Goal: Find specific page/section: Find specific page/section

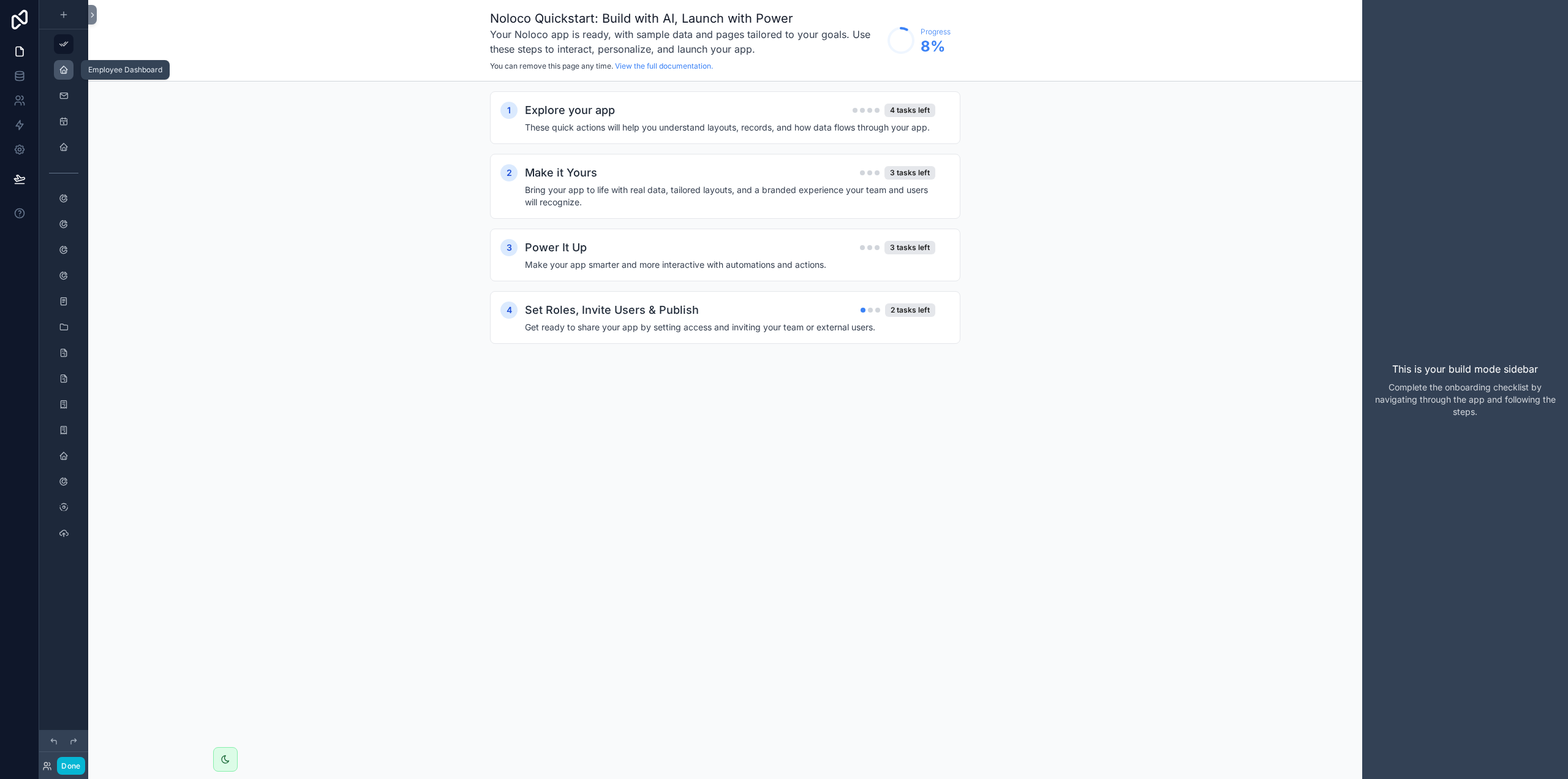
click at [66, 70] on icon "scrollable content" at bounding box center [64, 70] width 10 height 10
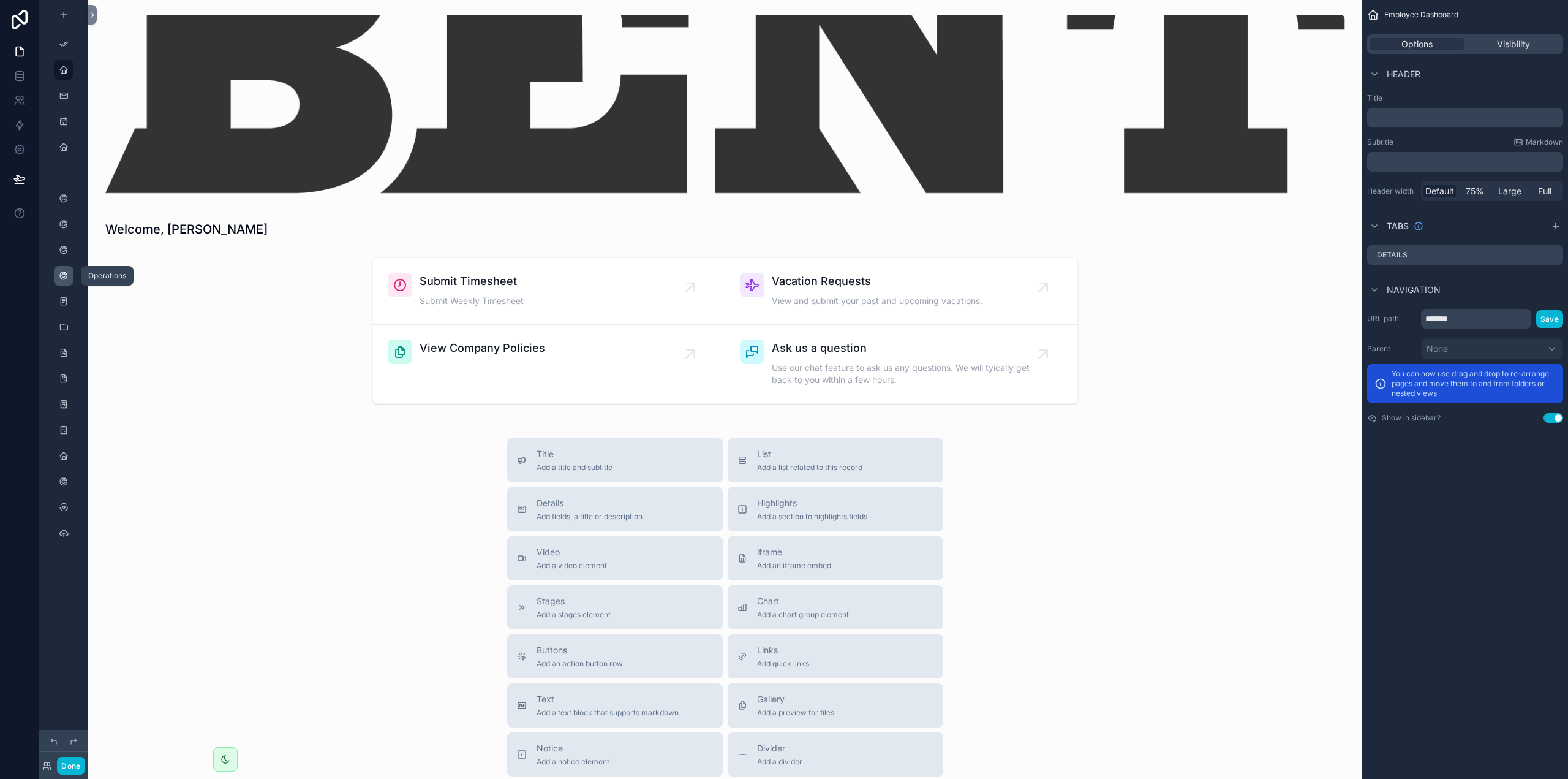
click at [67, 278] on icon "scrollable content" at bounding box center [64, 275] width 10 height 10
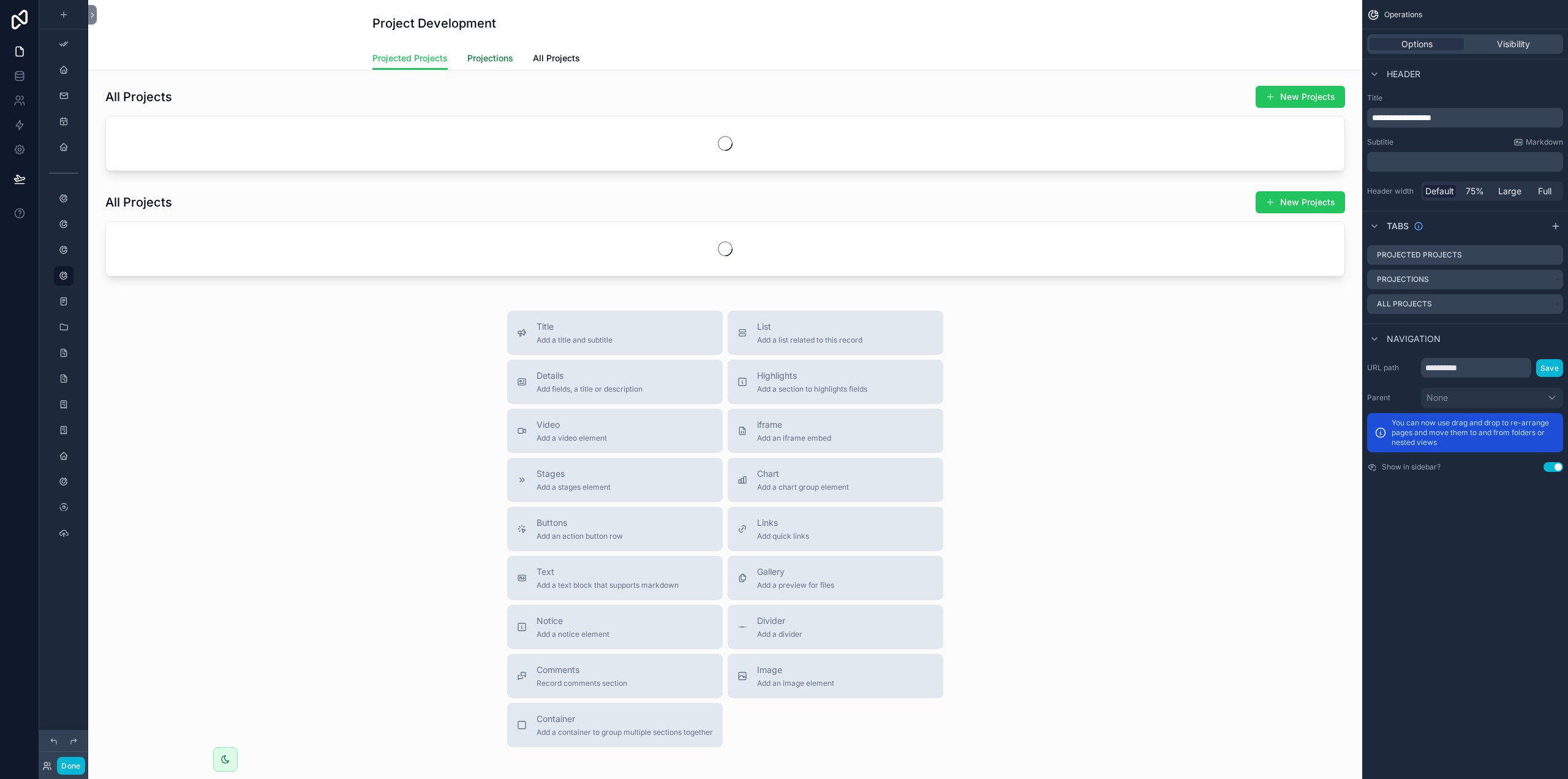
click at [479, 61] on span "Projections" at bounding box center [491, 58] width 46 height 13
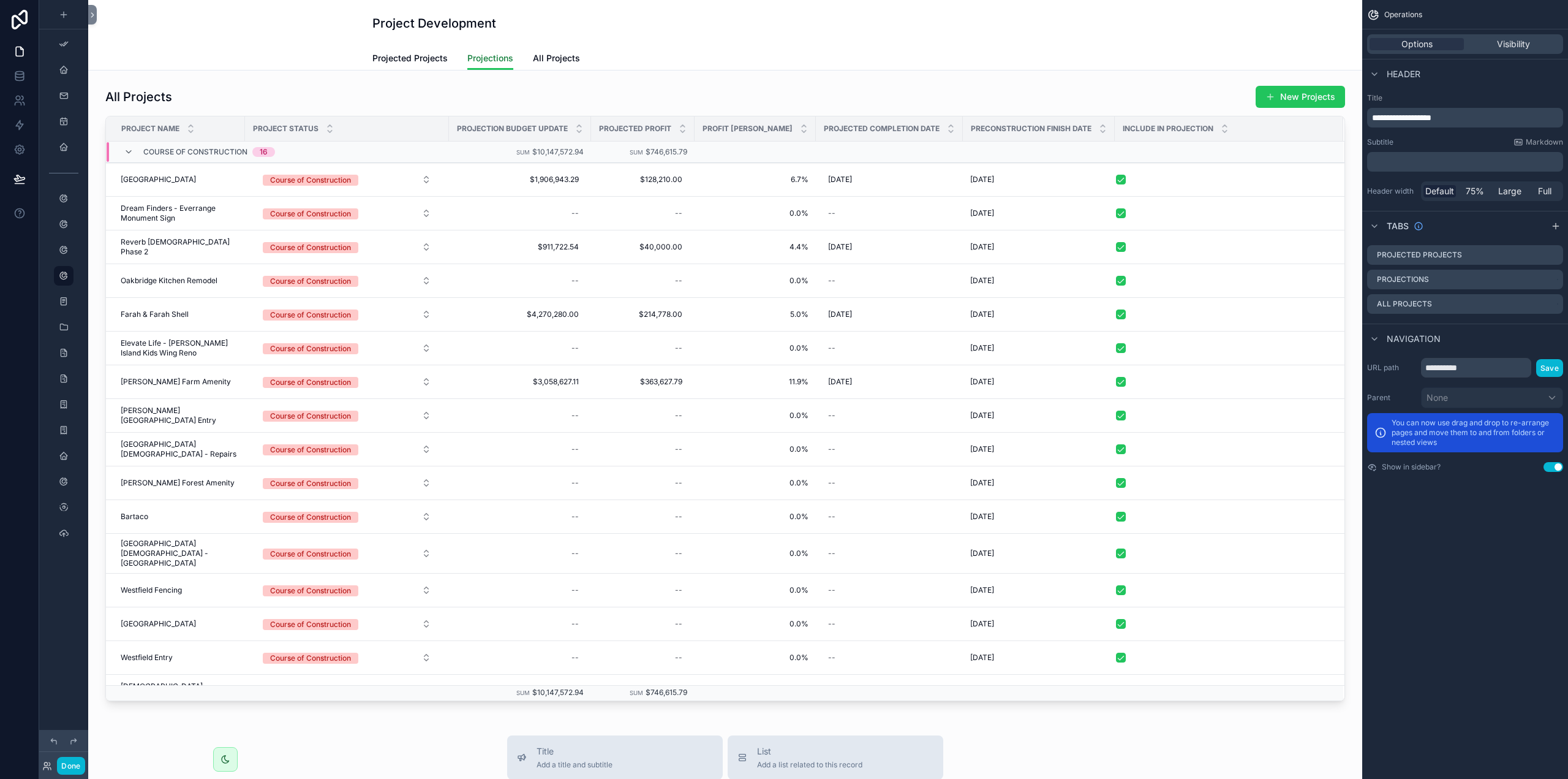
click at [479, 61] on span "Projections" at bounding box center [491, 58] width 46 height 13
click at [813, 180] on div "scrollable content" at bounding box center [725, 392] width 1254 height 625
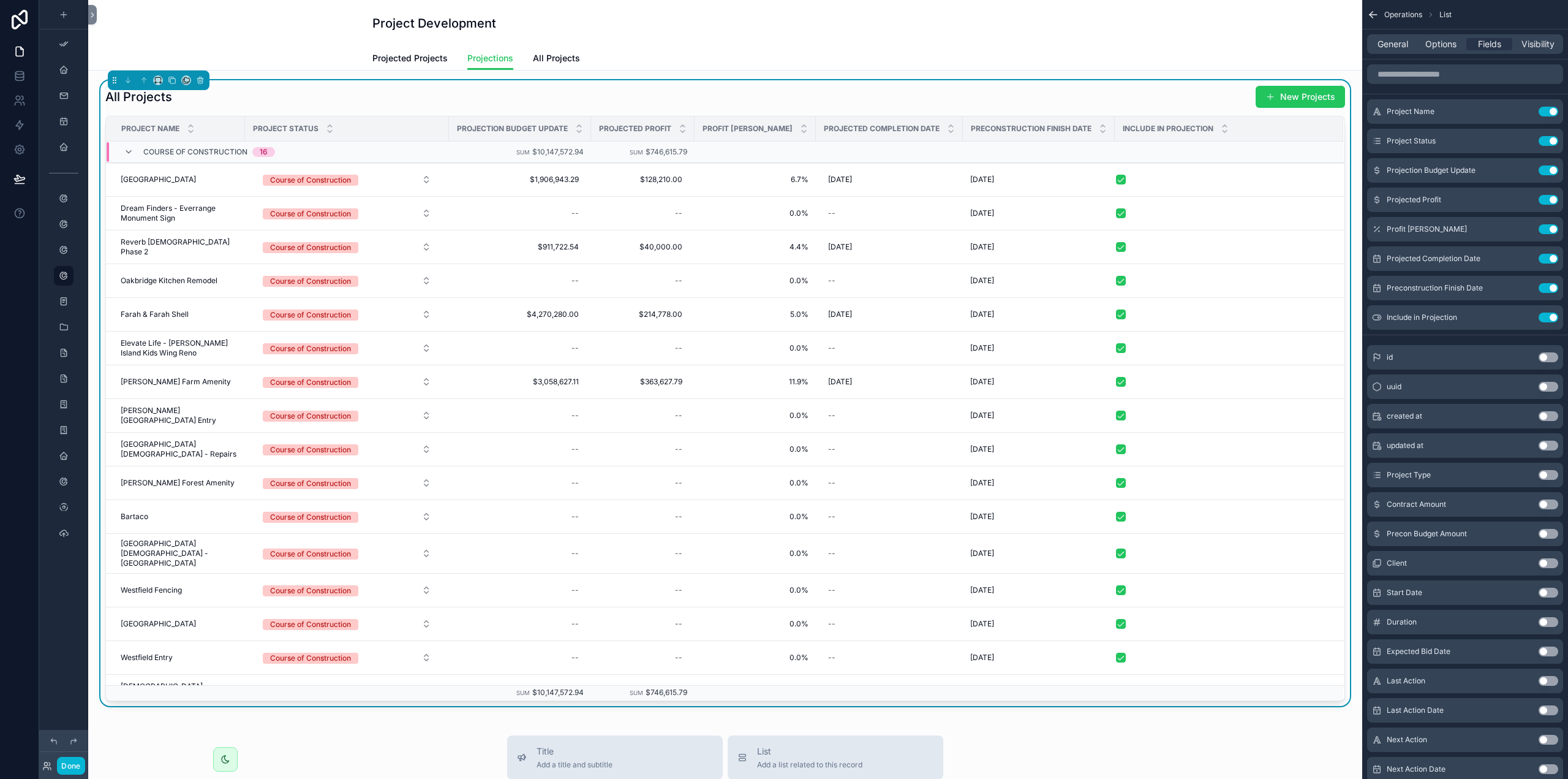
drag, startPoint x: 589, startPoint y: 220, endPoint x: 556, endPoint y: 219, distance: 33.0
drag, startPoint x: 556, startPoint y: 219, endPoint x: 194, endPoint y: 67, distance: 392.6
click at [194, 67] on div "Projected Projects Projections All Projects" at bounding box center [726, 58] width 1260 height 23
